Goal: Entertainment & Leisure: Consume media (video, audio)

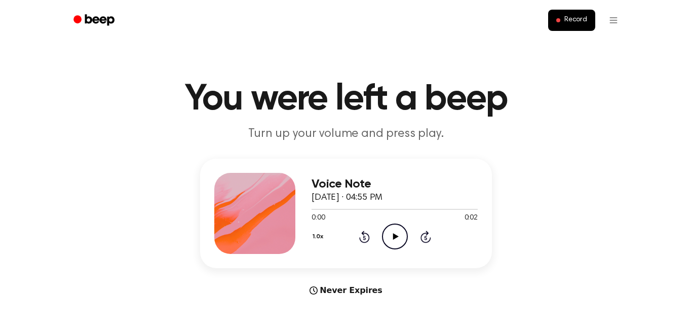
click at [388, 234] on icon "Play Audio" at bounding box center [395, 236] width 26 height 26
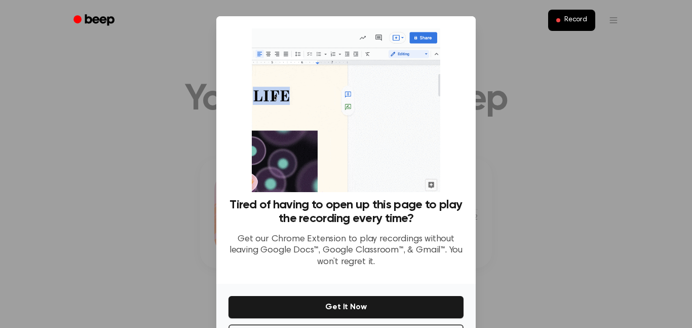
scroll to position [41, 0]
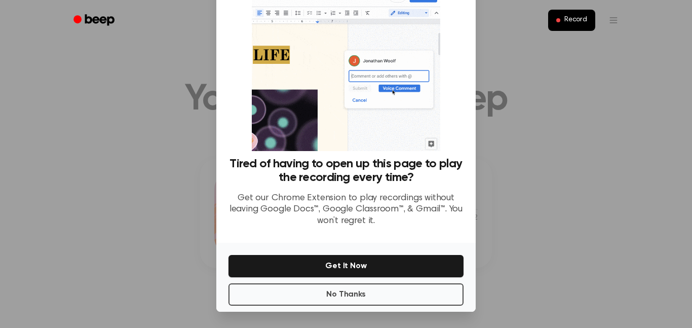
click at [399, 281] on div "No Thanks Get It Now" at bounding box center [345, 277] width 259 height 69
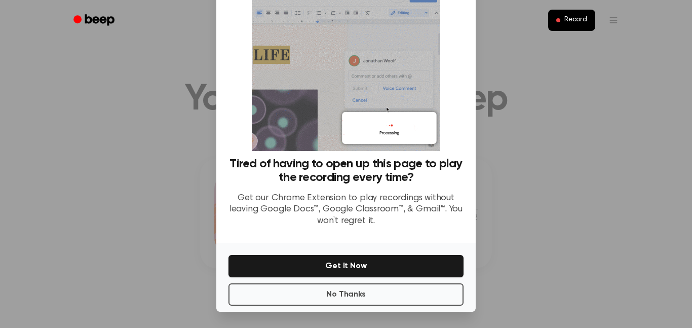
click at [400, 281] on div "No Thanks Get It Now" at bounding box center [345, 277] width 259 height 69
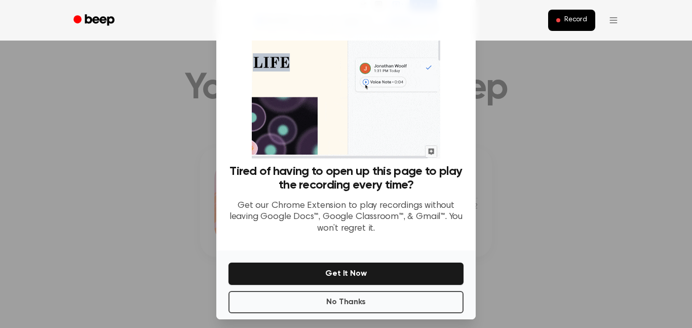
scroll to position [31, 0]
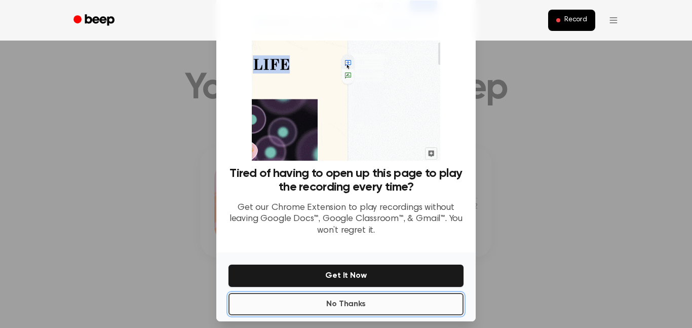
click at [396, 297] on button "No Thanks" at bounding box center [346, 304] width 235 height 22
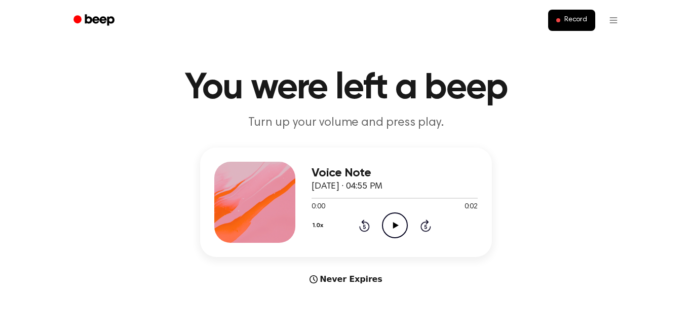
click at [393, 223] on icon at bounding box center [396, 225] width 6 height 7
click at [396, 227] on icon "Play Audio" at bounding box center [395, 225] width 26 height 26
click at [396, 228] on icon "Play Audio" at bounding box center [395, 225] width 26 height 26
click at [396, 222] on icon "Play Audio" at bounding box center [395, 225] width 26 height 26
click at [374, 281] on div "Never Expires" at bounding box center [346, 279] width 292 height 12
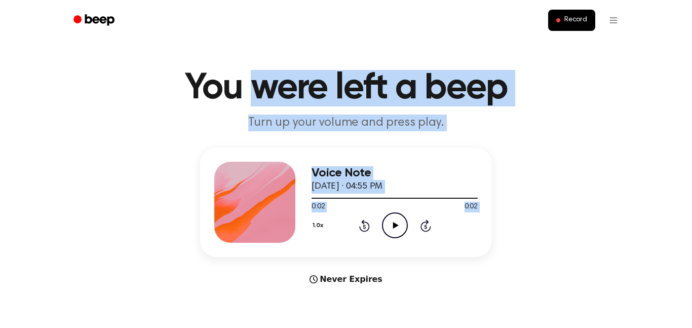
scroll to position [0, 0]
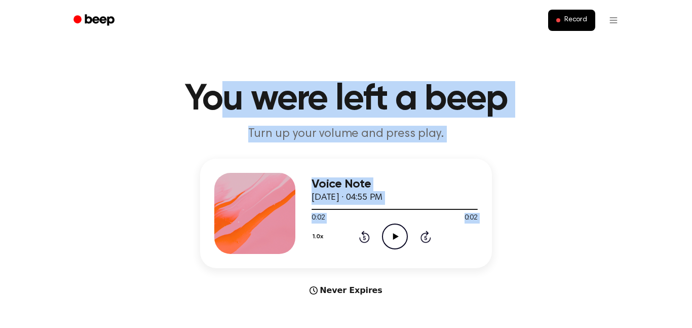
drag, startPoint x: 377, startPoint y: 280, endPoint x: 210, endPoint y: -61, distance: 380.5
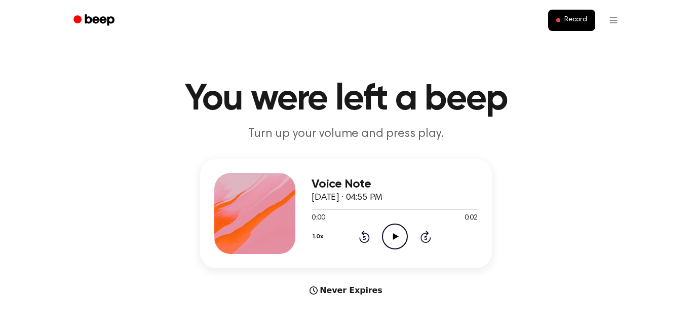
click at [402, 240] on icon "Play Audio" at bounding box center [395, 236] width 26 height 26
